Goal: Obtain resource: Download file/media

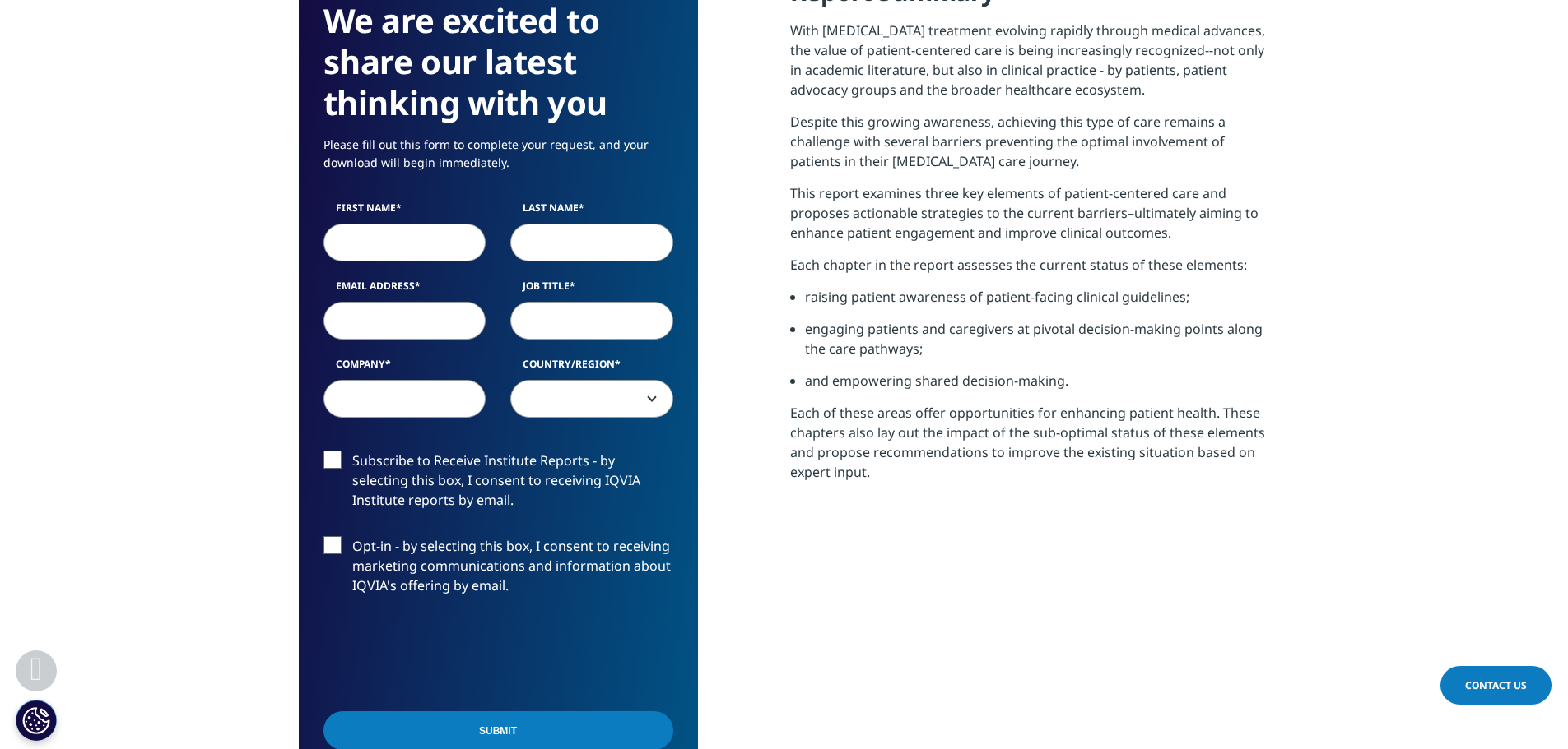
scroll to position [575, 0]
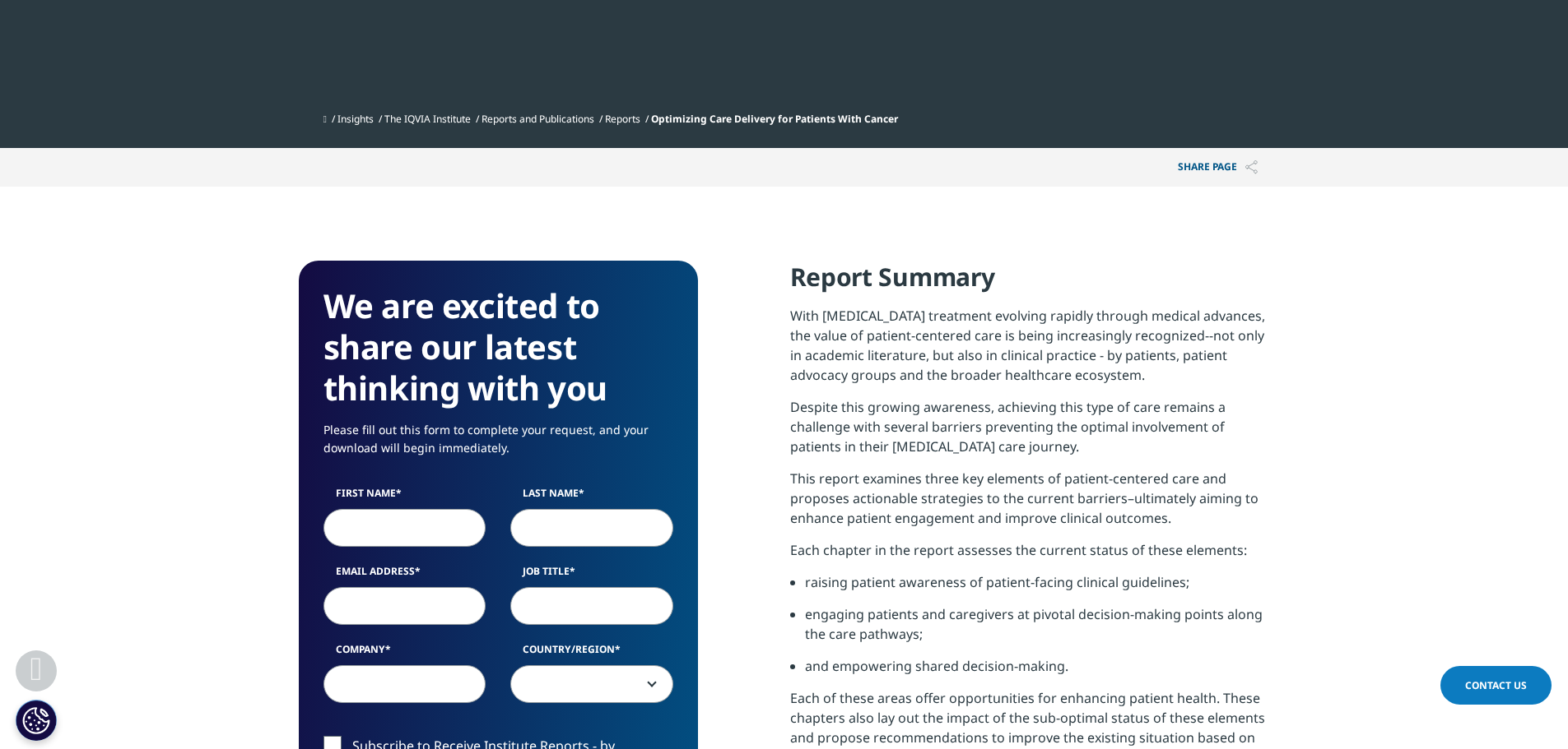
click at [414, 537] on input "First Name" at bounding box center [405, 528] width 163 height 38
type input "Jihye"
click at [588, 523] on input "Last Name" at bounding box center [592, 528] width 163 height 38
type input "Oh"
click at [411, 605] on input "Email Address" at bounding box center [405, 605] width 163 height 38
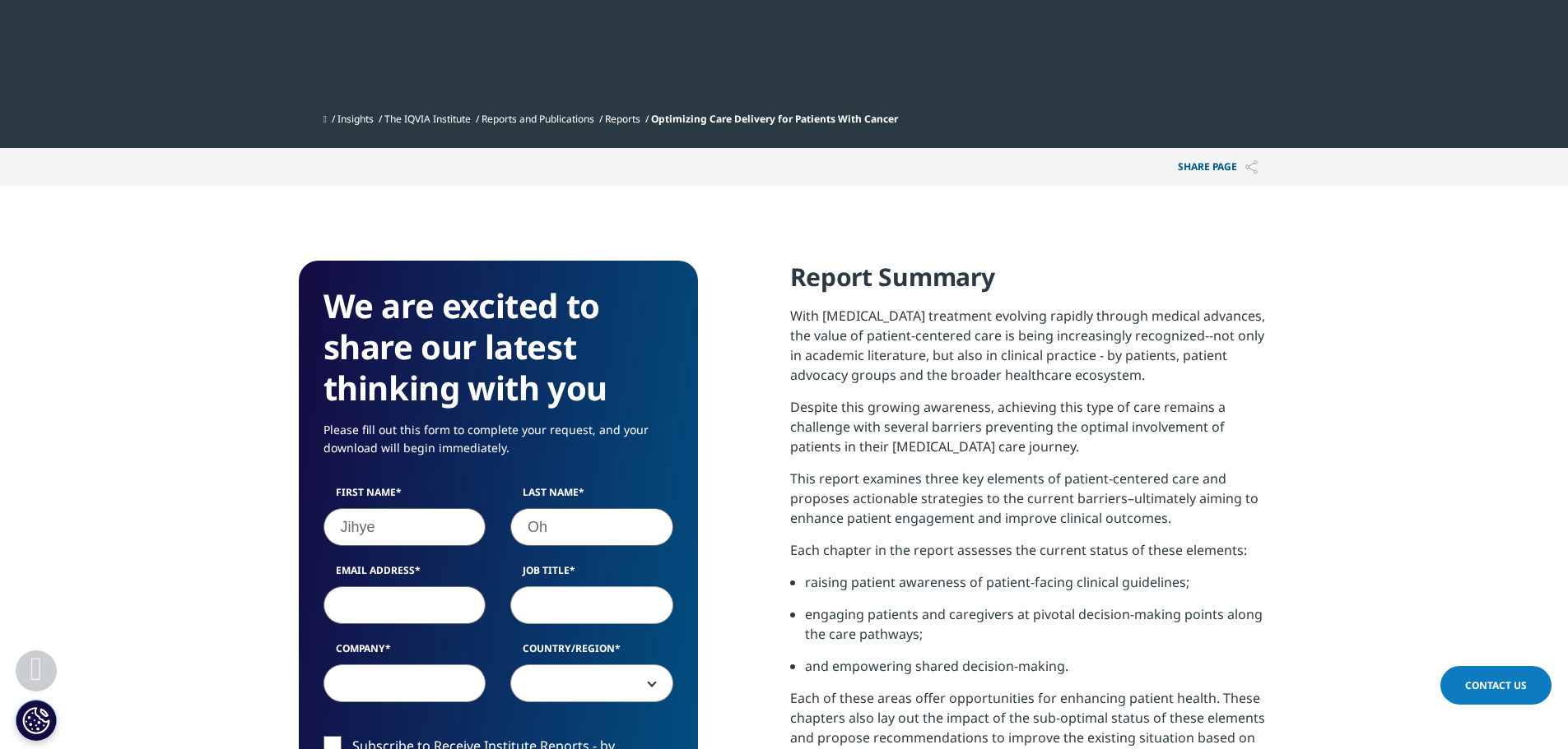
type input "[EMAIL_ADDRESS][DOMAIN_NAME]"
click at [580, 611] on input "Job Title" at bounding box center [592, 605] width 163 height 38
type input "Researcher"
click at [399, 690] on input "Company" at bounding box center [405, 683] width 163 height 38
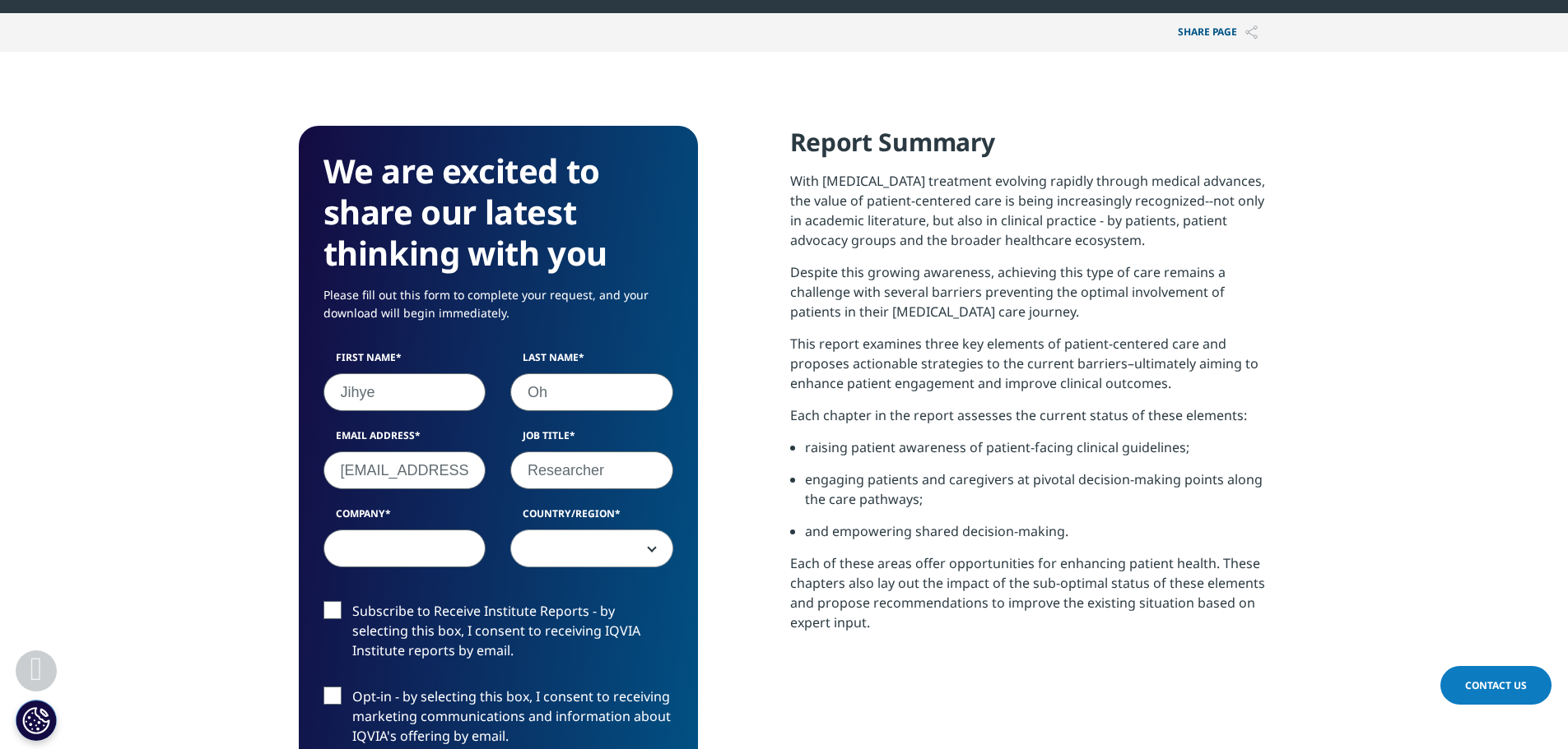
scroll to position [740, 0]
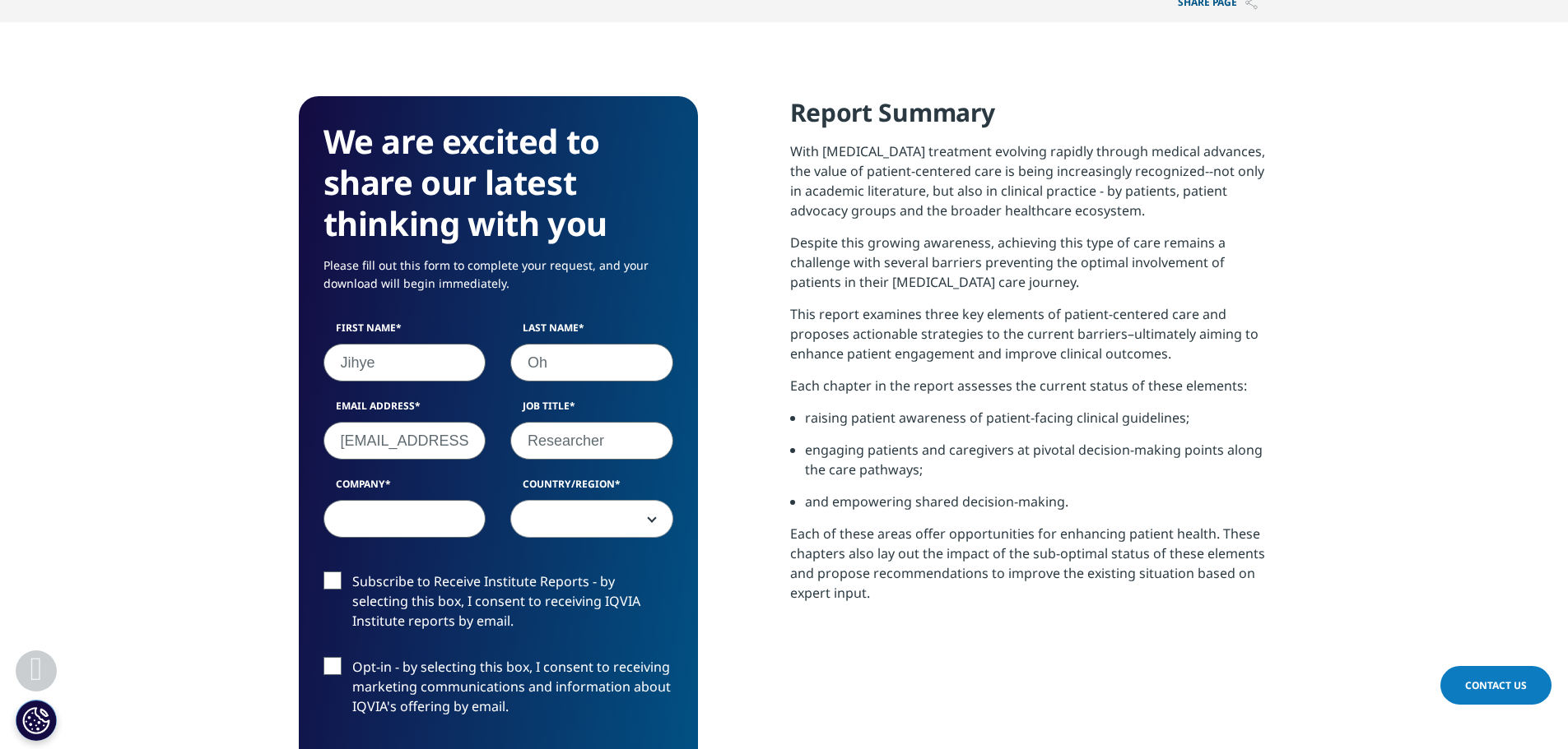
click at [401, 517] on input "Company" at bounding box center [405, 519] width 163 height 38
type input "Ligachembioscience"
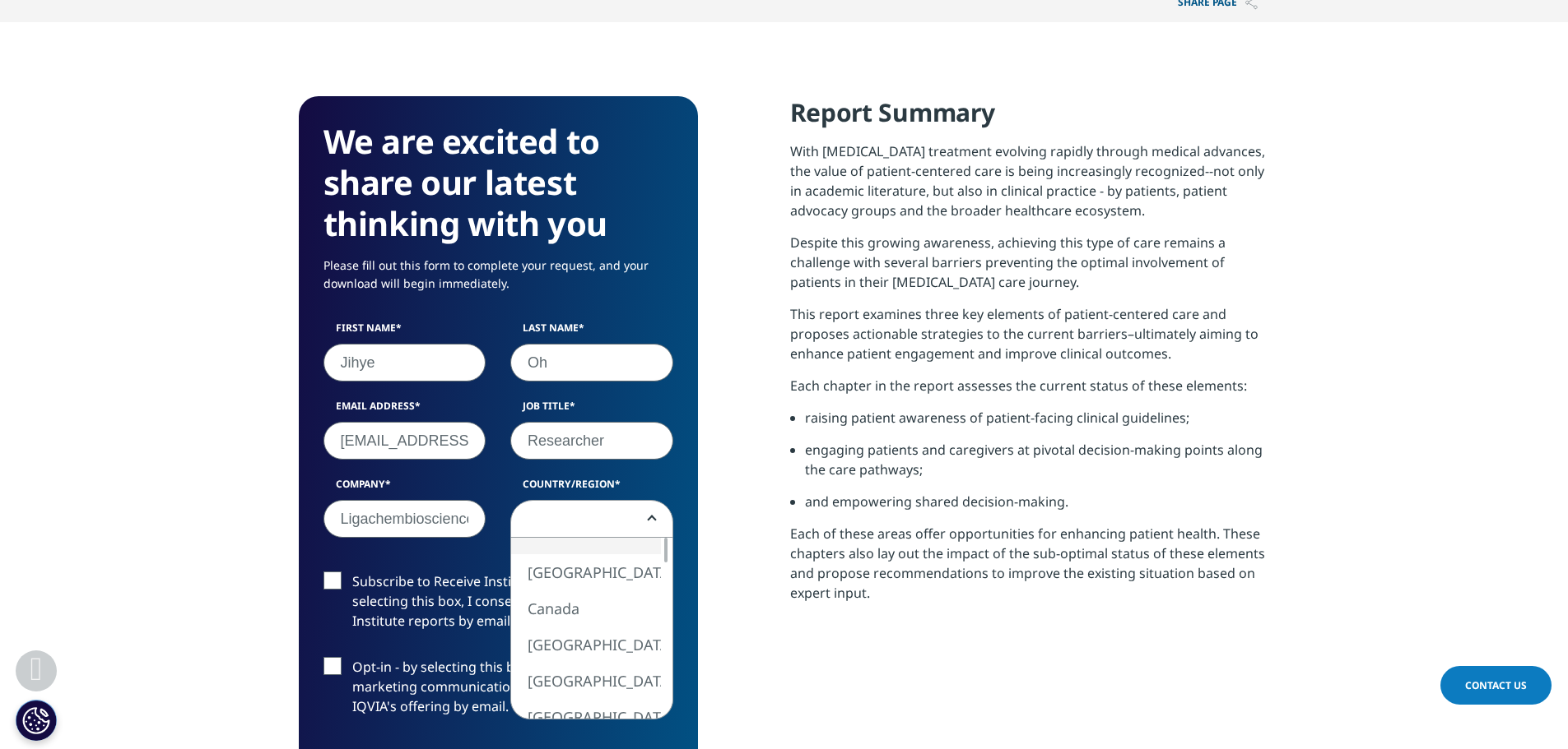
click at [582, 536] on span at bounding box center [592, 520] width 161 height 38
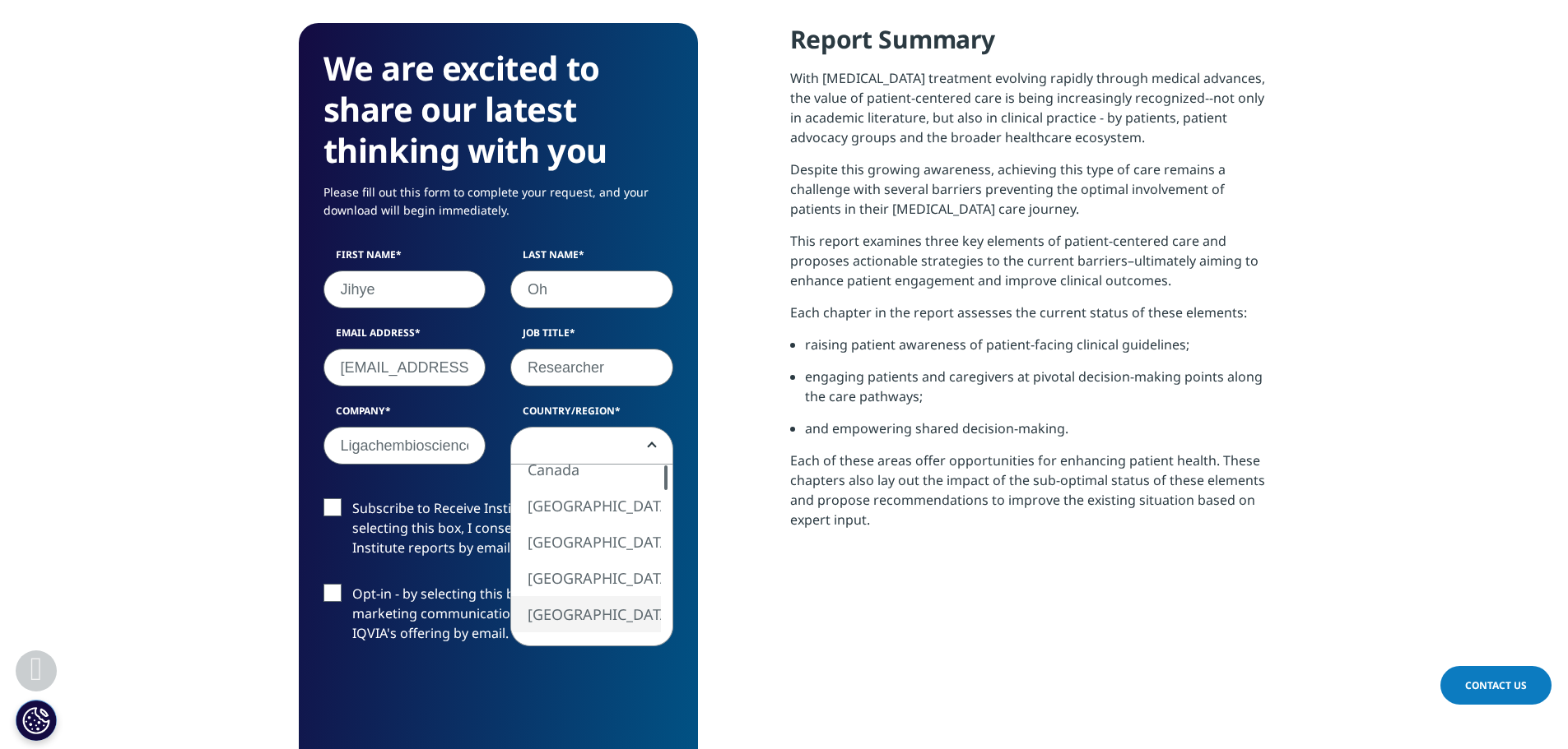
scroll to position [905, 0]
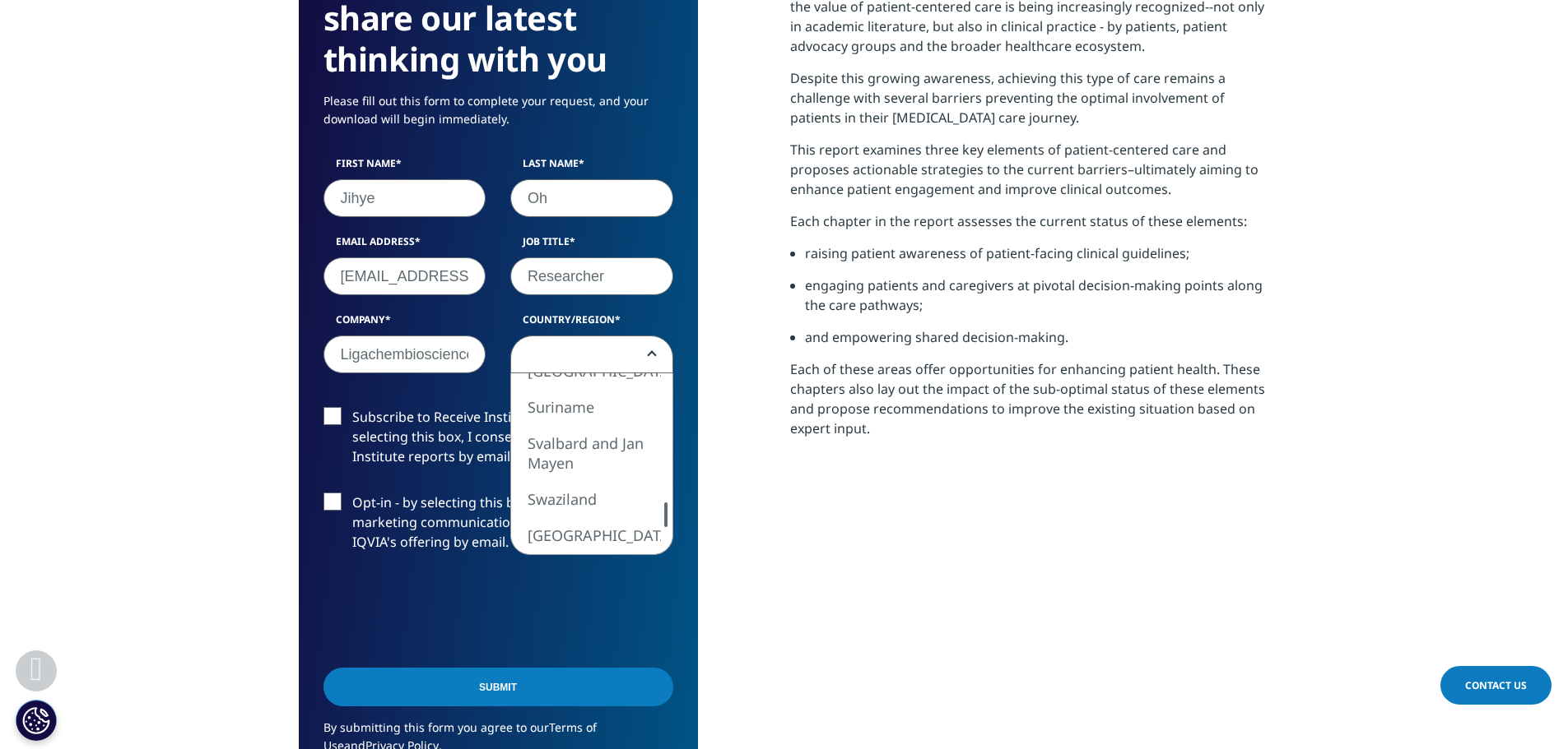
select select "[GEOGRAPHIC_DATA]"
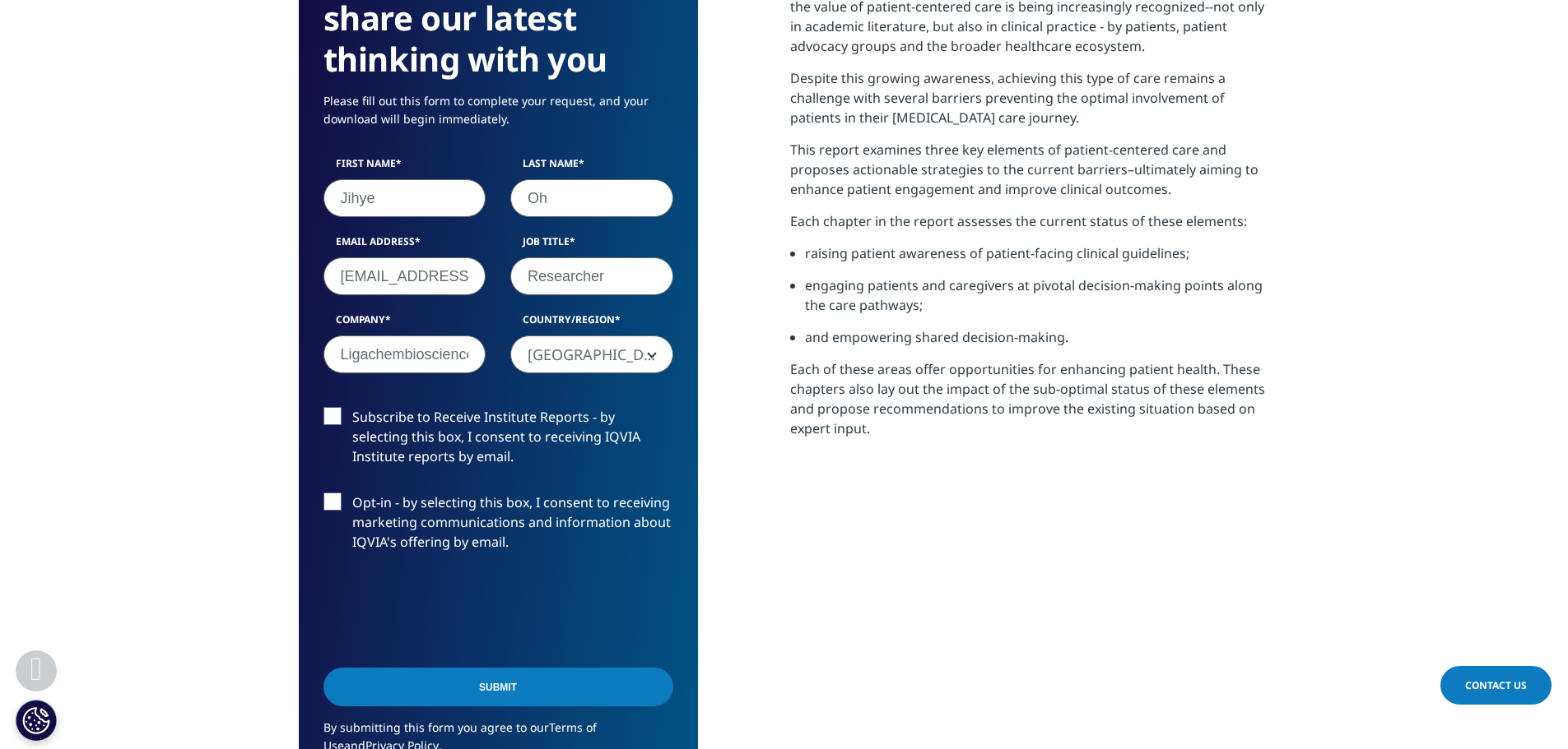
click at [328, 418] on label "Subscribe to Receive Institute Reports - by selecting this box, I consent to re…" at bounding box center [498, 441] width 350 height 68
click at [352, 407] on input "Subscribe to Receive Institute Reports - by selecting this box, I consent to re…" at bounding box center [352, 407] width 0 height 0
click at [331, 495] on label "Opt-in - by selecting this box, I consent to receiving marketing communications…" at bounding box center [498, 527] width 350 height 68
click at [352, 493] on input "Opt-in - by selecting this box, I consent to receiving marketing communications…" at bounding box center [352, 493] width 0 height 0
click at [408, 683] on input "Submit" at bounding box center [498, 686] width 350 height 39
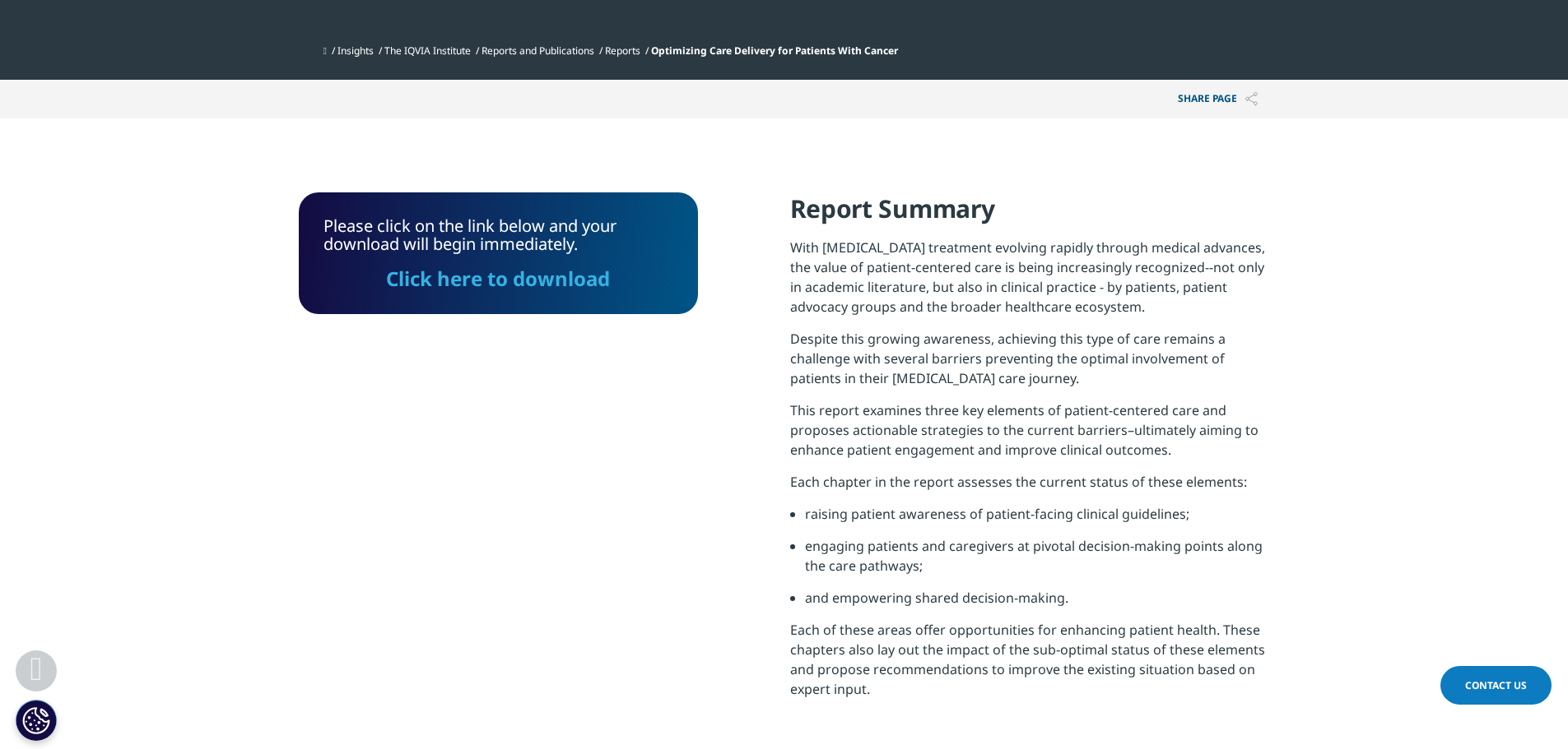
scroll to position [533, 0]
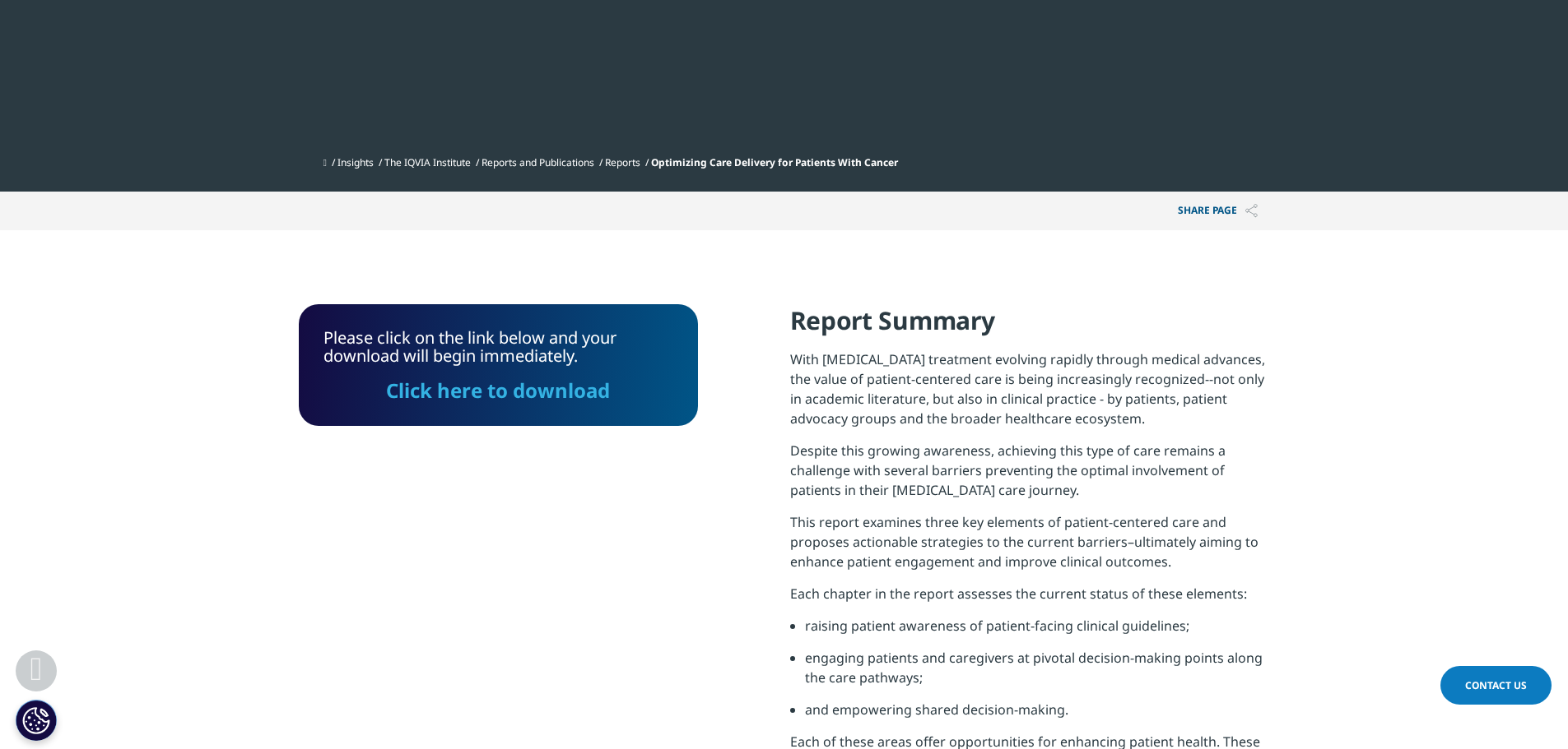
click at [478, 387] on link "Click here to download" at bounding box center [498, 390] width 224 height 27
